Goal: Task Accomplishment & Management: Manage account settings

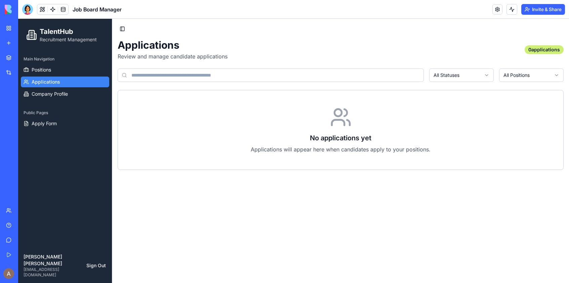
click at [11, 30] on link "My Workspace" at bounding box center [15, 28] width 27 height 13
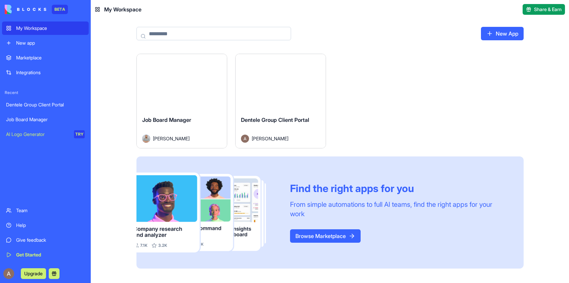
click at [219, 63] on html "BETA My Workspace New app Marketplace Integrations Recent Dentele Group Client …" at bounding box center [284, 141] width 569 height 283
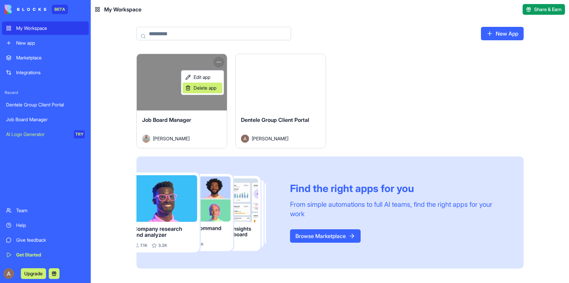
click at [212, 90] on span "Delete app" at bounding box center [205, 88] width 23 height 7
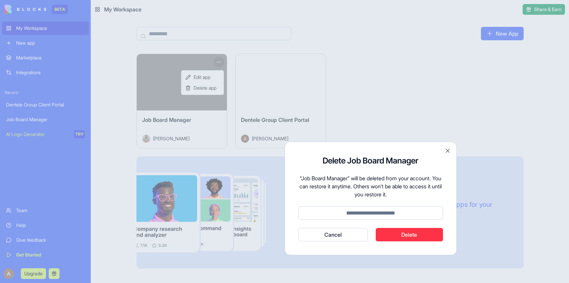
click at [385, 212] on input at bounding box center [370, 213] width 144 height 13
type input "******"
click at [416, 234] on button "Delete" at bounding box center [409, 234] width 67 height 13
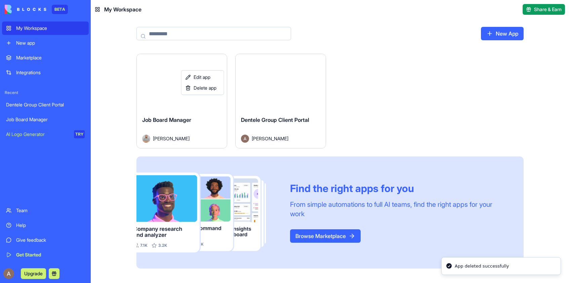
click at [300, 131] on html "BETA My Workspace New app Marketplace Integrations Recent Dentele Group Client …" at bounding box center [284, 141] width 569 height 283
click at [300, 131] on div "Dentele Group Client Portal" at bounding box center [280, 125] width 79 height 19
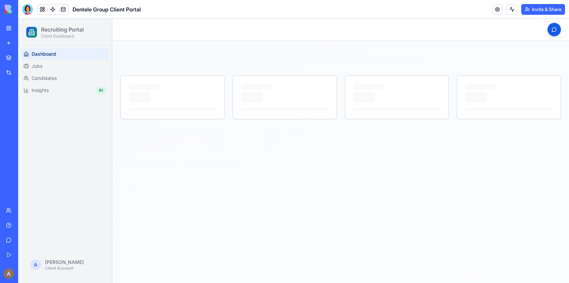
click at [532, 11] on button "Invite & Share" at bounding box center [543, 9] width 44 height 11
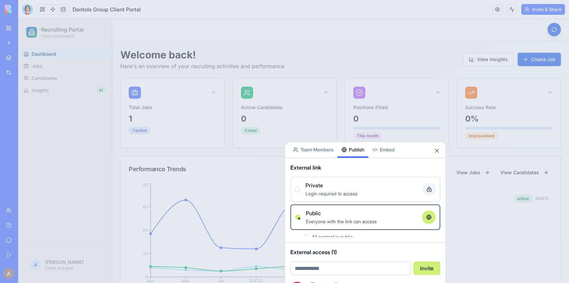
click at [356, 155] on button "Publish" at bounding box center [352, 150] width 31 height 16
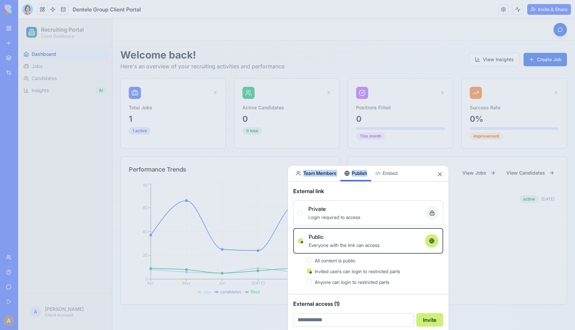
drag, startPoint x: 423, startPoint y: 169, endPoint x: 424, endPoint y: 146, distance: 23.5
click at [424, 146] on body "BETA My Workspace New app Marketplace Integrations Recent Dentele Group Client …" at bounding box center [287, 165] width 575 height 330
click at [440, 173] on button "Close" at bounding box center [439, 174] width 7 height 7
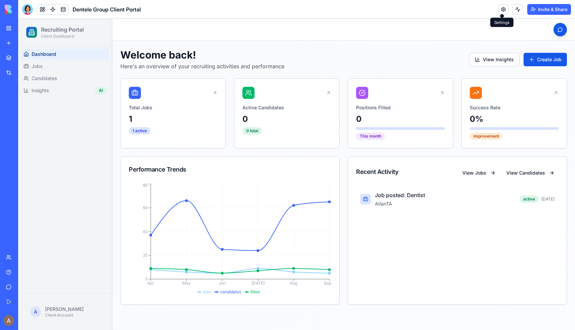
click at [500, 10] on link at bounding box center [503, 9] width 10 height 10
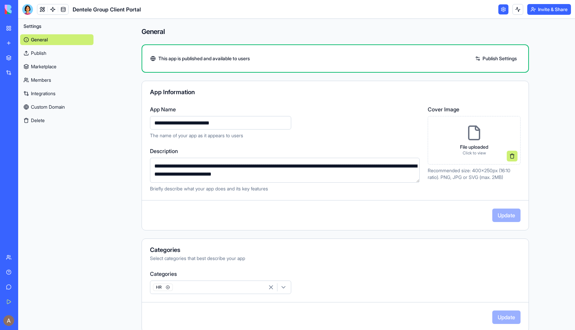
click at [67, 51] on link "Publish" at bounding box center [56, 53] width 73 height 11
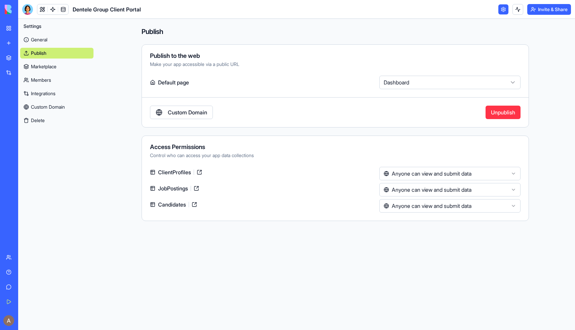
click at [201, 175] on link at bounding box center [199, 172] width 11 height 11
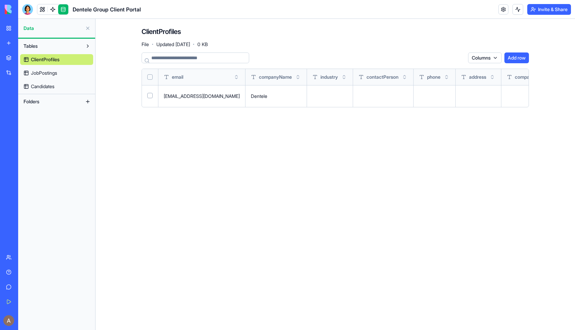
click at [536, 11] on button "Invite & Share" at bounding box center [549, 9] width 44 height 11
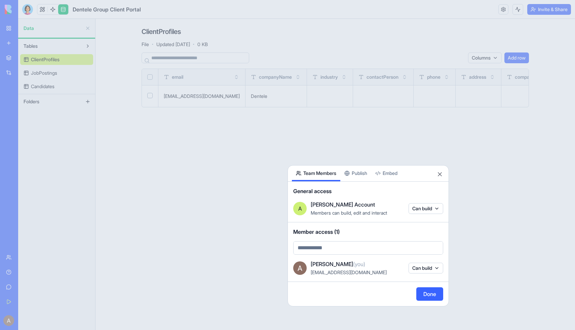
click at [400, 174] on button "Embed" at bounding box center [386, 173] width 30 height 16
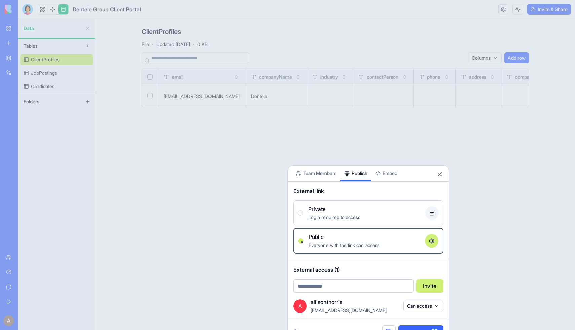
click at [359, 173] on button "Publish" at bounding box center [355, 173] width 31 height 16
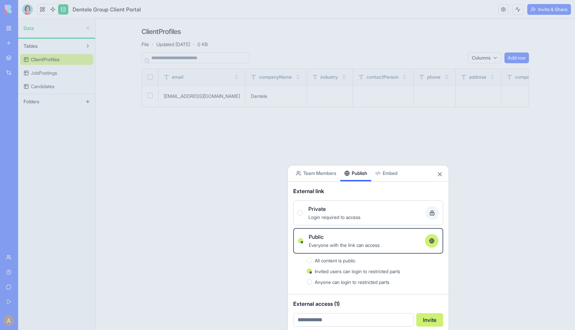
click at [431, 11] on div at bounding box center [287, 165] width 575 height 330
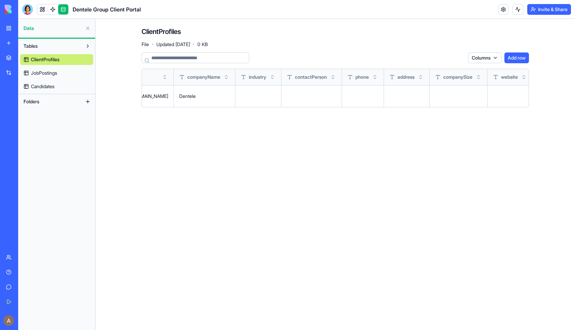
scroll to position [0, 117]
click at [515, 9] on button at bounding box center [517, 9] width 11 height 11
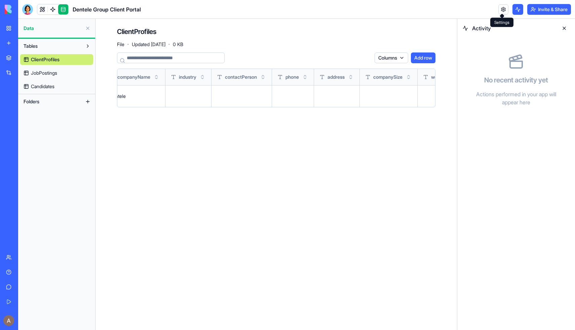
click at [503, 9] on link at bounding box center [503, 9] width 10 height 10
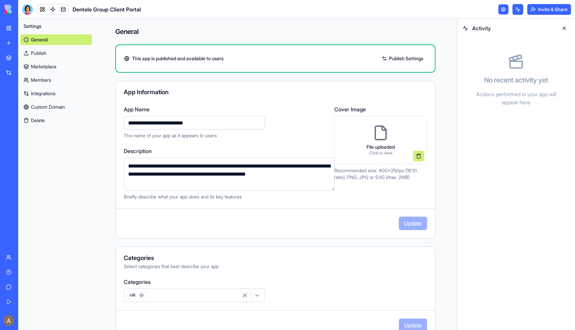
click at [60, 104] on link "Custom Domain" at bounding box center [56, 106] width 72 height 11
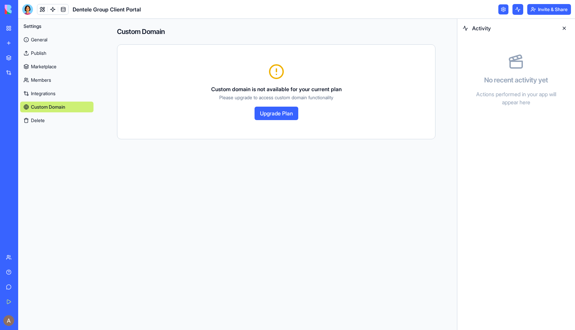
click at [47, 91] on link "Integrations" at bounding box center [56, 93] width 73 height 11
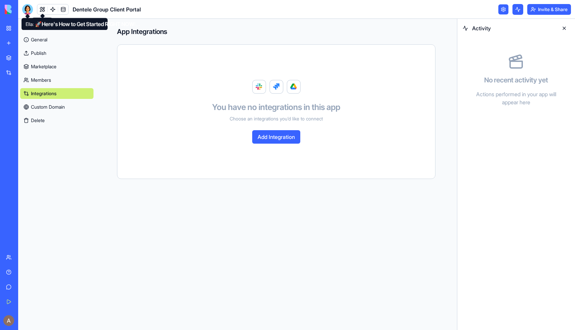
click at [28, 9] on div at bounding box center [27, 9] width 11 height 11
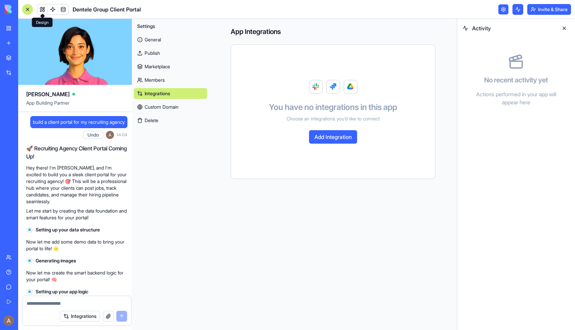
scroll to position [3202, 0]
